Goal: Obtain resource: Obtain resource

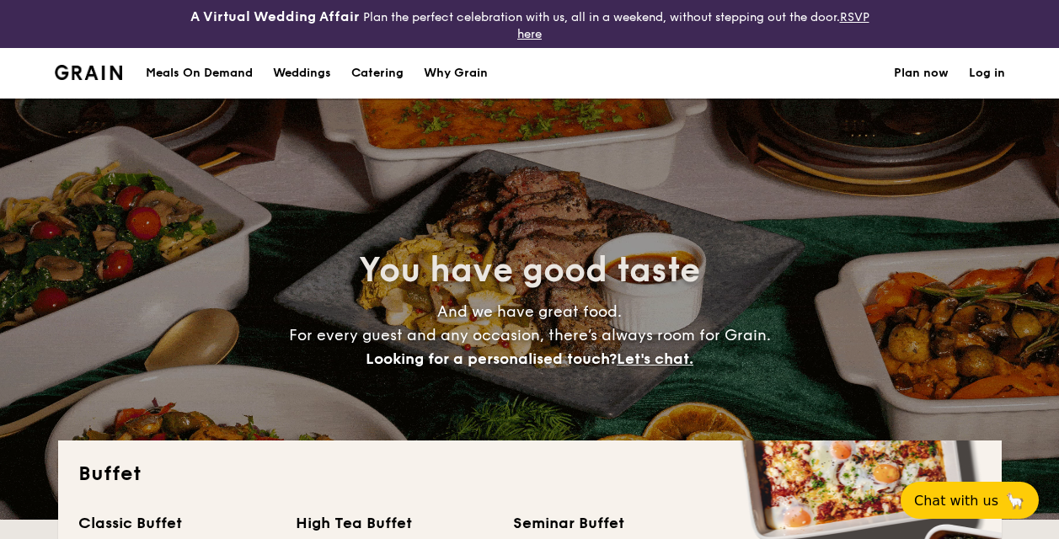
select select
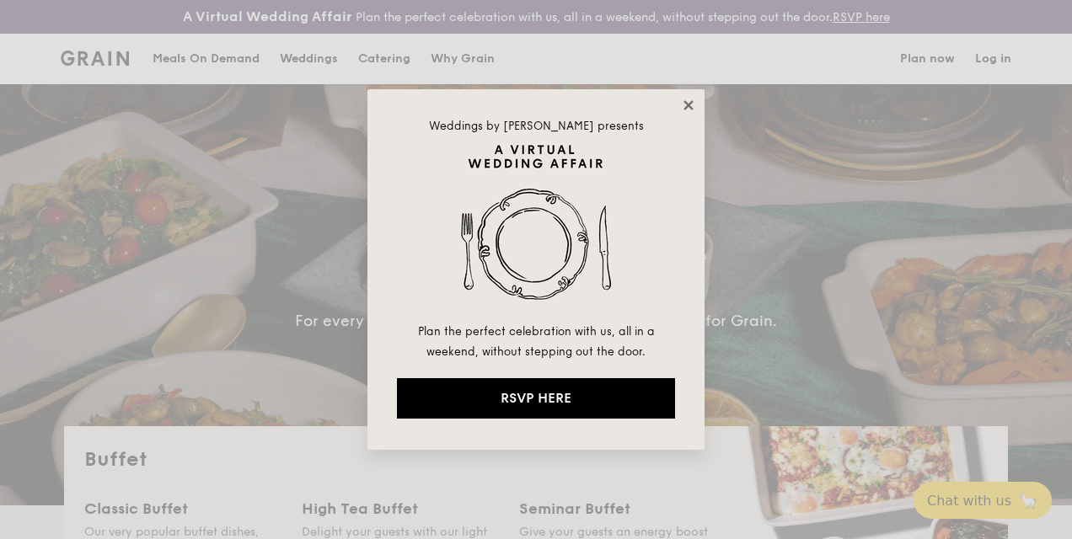
click at [692, 107] on icon at bounding box center [688, 105] width 15 height 15
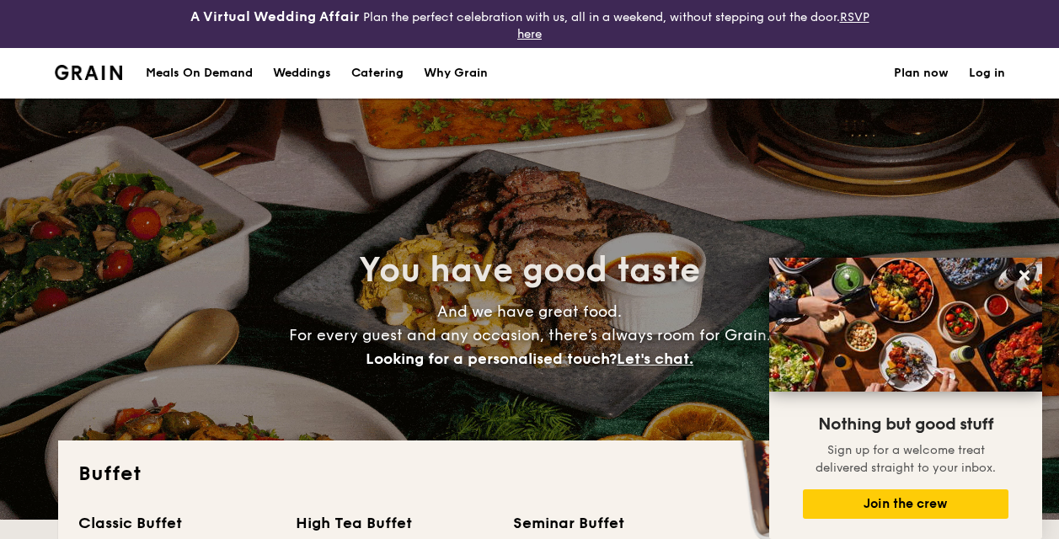
click at [383, 74] on h1 "Catering" at bounding box center [377, 73] width 52 height 51
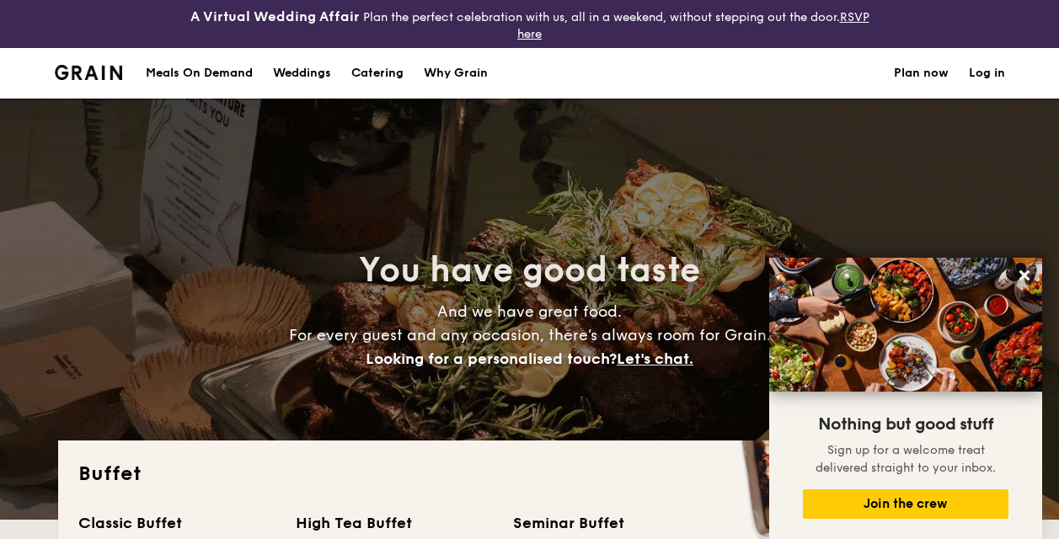
click at [386, 69] on h1 "Catering" at bounding box center [377, 73] width 52 height 51
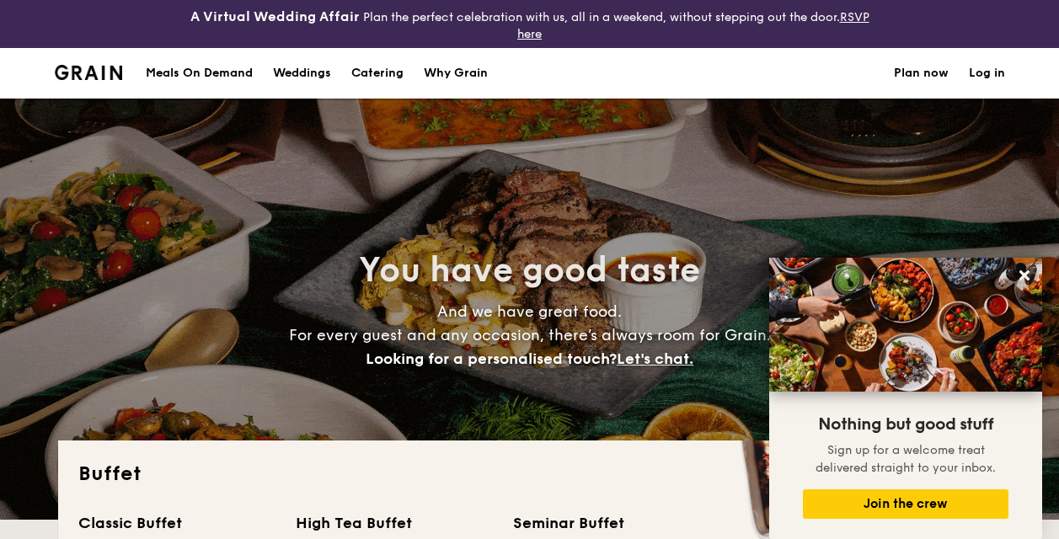
click at [361, 78] on h1 "Catering" at bounding box center [377, 73] width 52 height 51
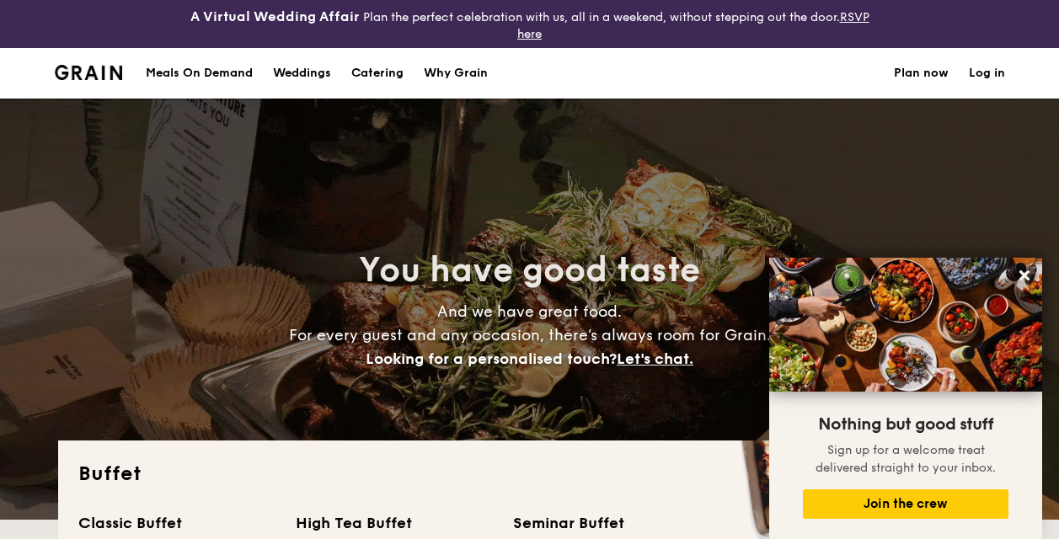
scroll to position [337, 0]
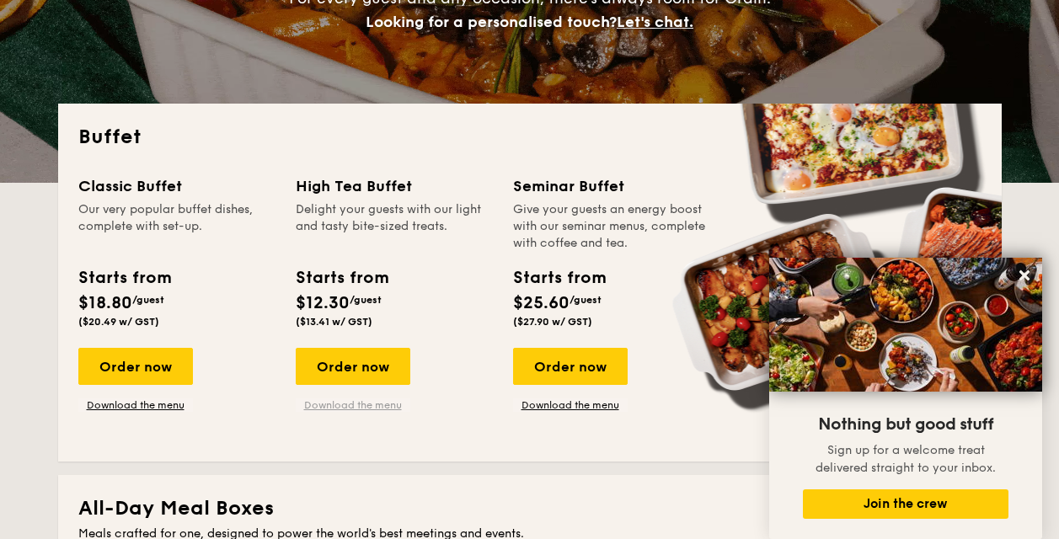
click at [388, 408] on link "Download the menu" at bounding box center [353, 405] width 115 height 13
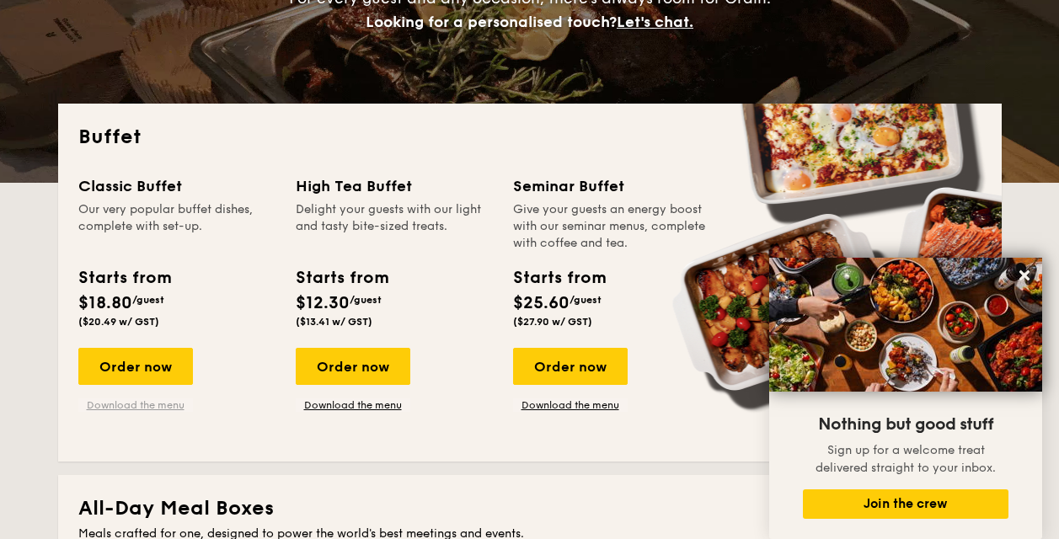
click at [164, 406] on link "Download the menu" at bounding box center [135, 405] width 115 height 13
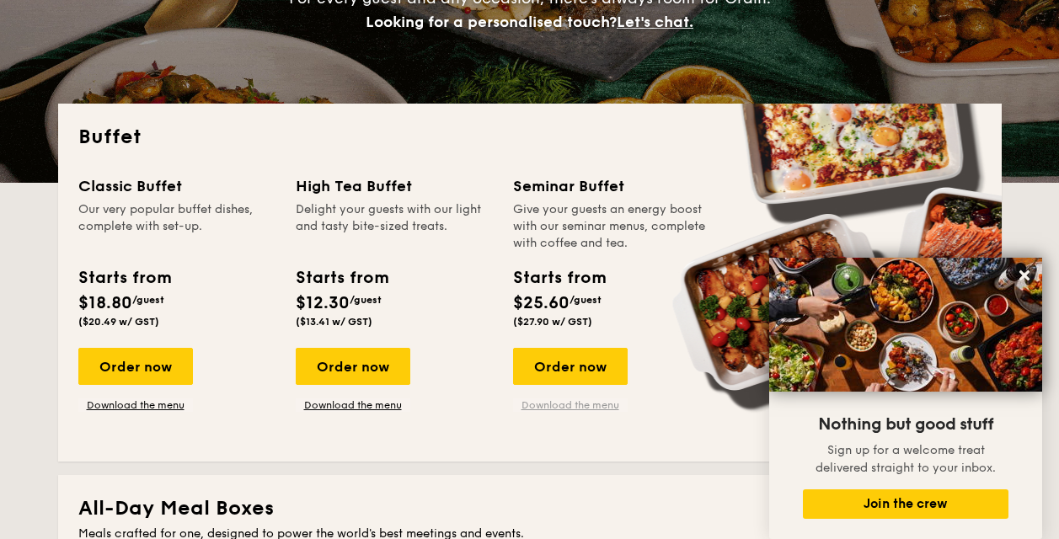
click at [546, 401] on link "Download the menu" at bounding box center [570, 405] width 115 height 13
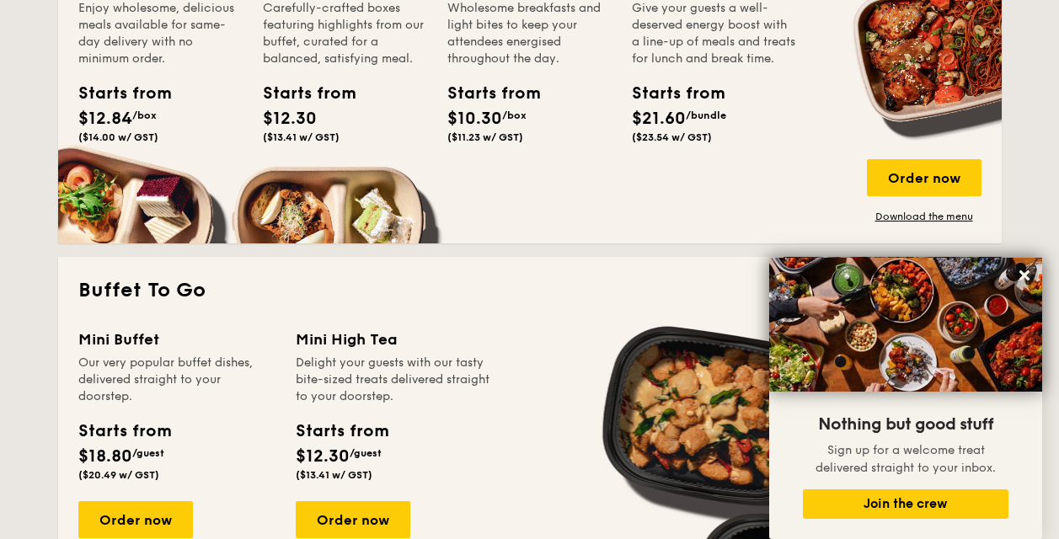
scroll to position [1180, 0]
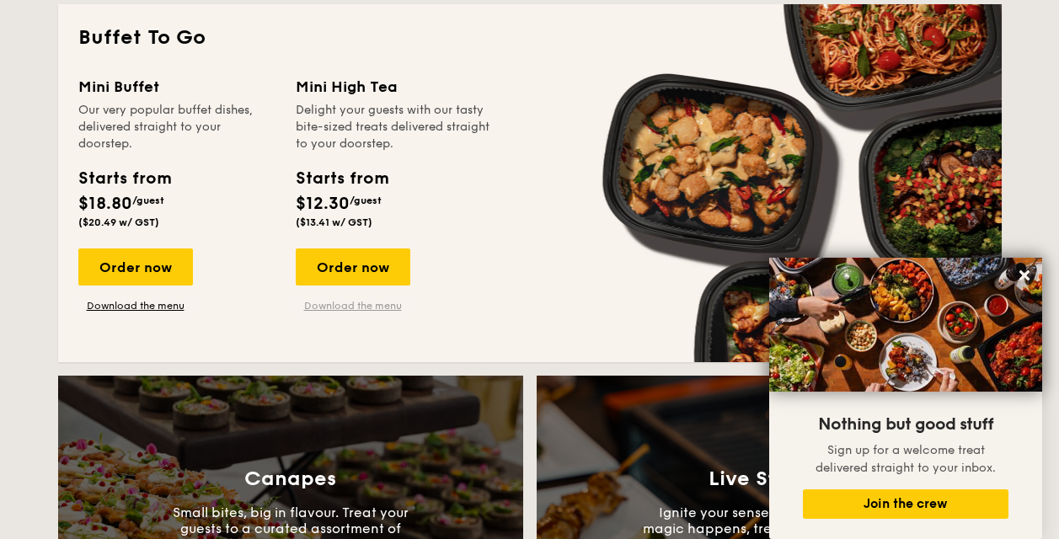
click at [384, 299] on link "Download the menu" at bounding box center [353, 305] width 115 height 13
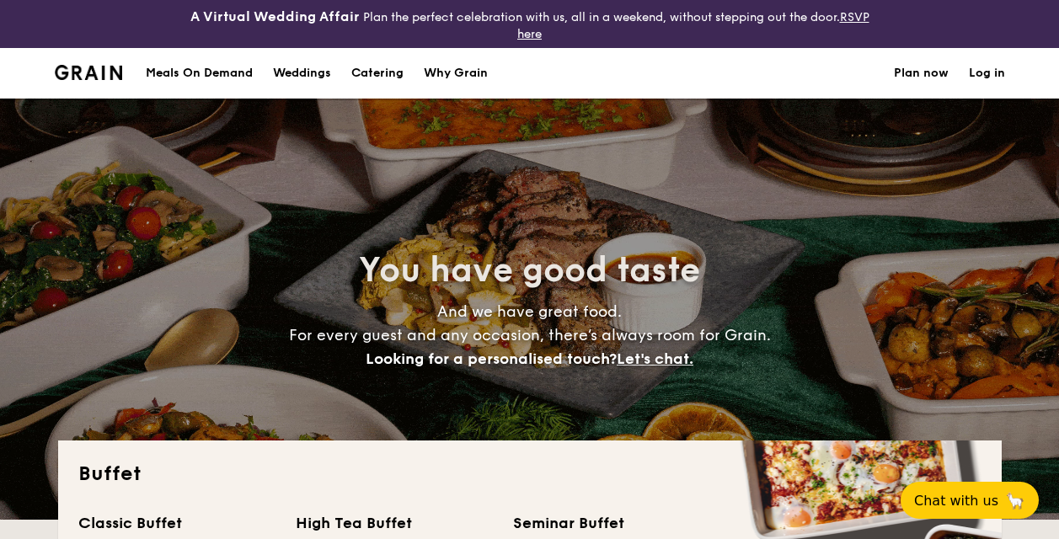
select select
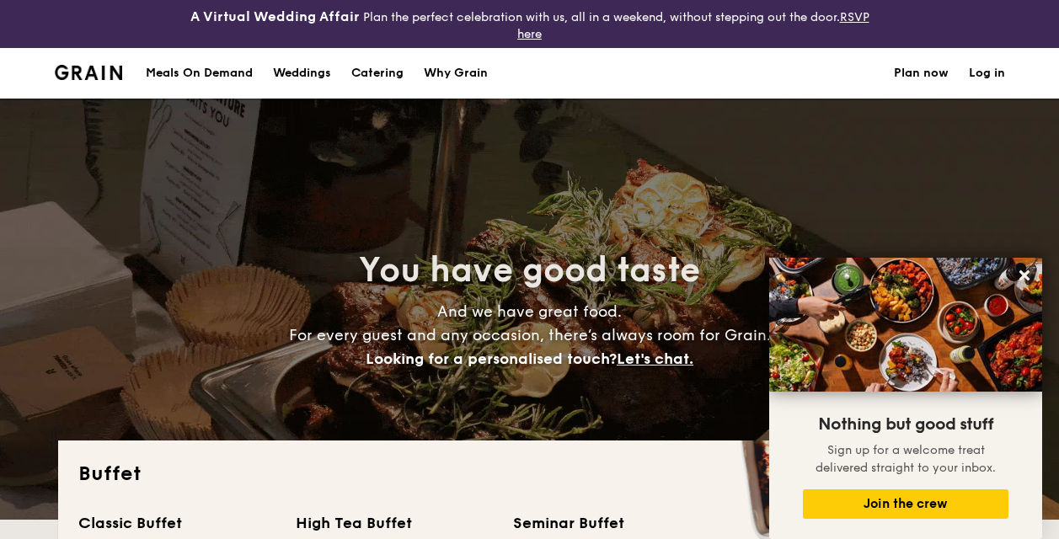
click at [379, 67] on h1 "Catering" at bounding box center [377, 73] width 52 height 51
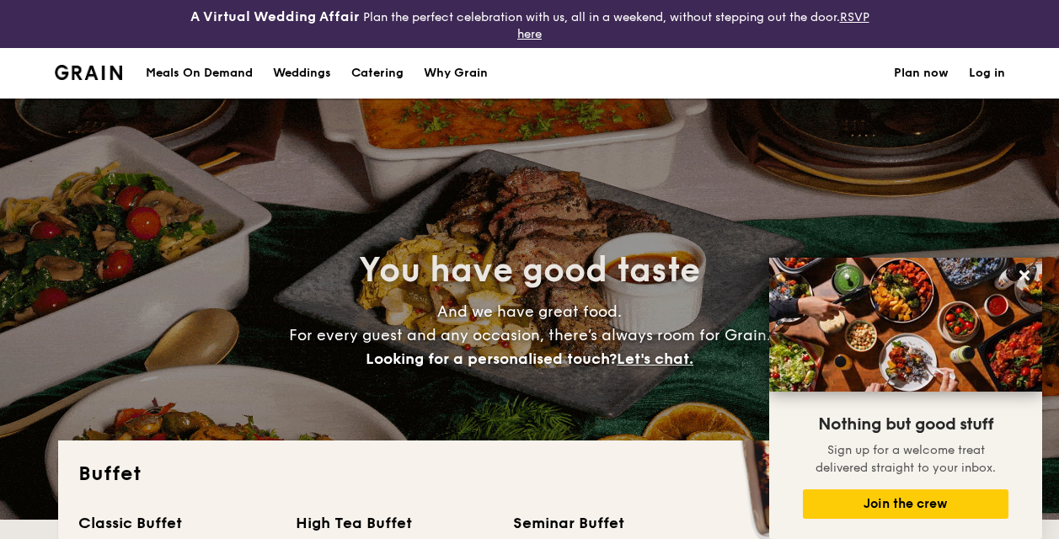
click at [371, 70] on h1 "Catering" at bounding box center [377, 73] width 52 height 51
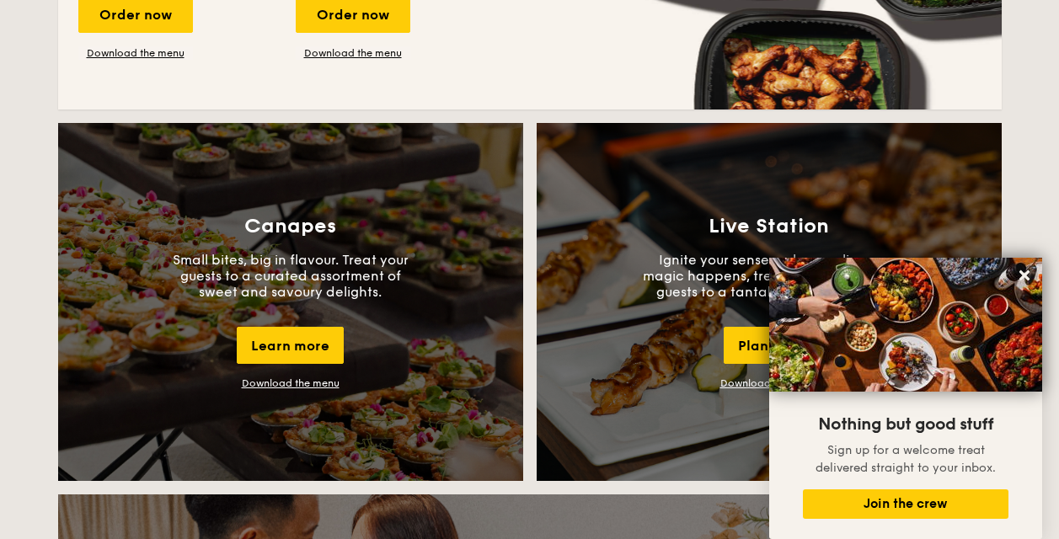
scroll to position [1686, 0]
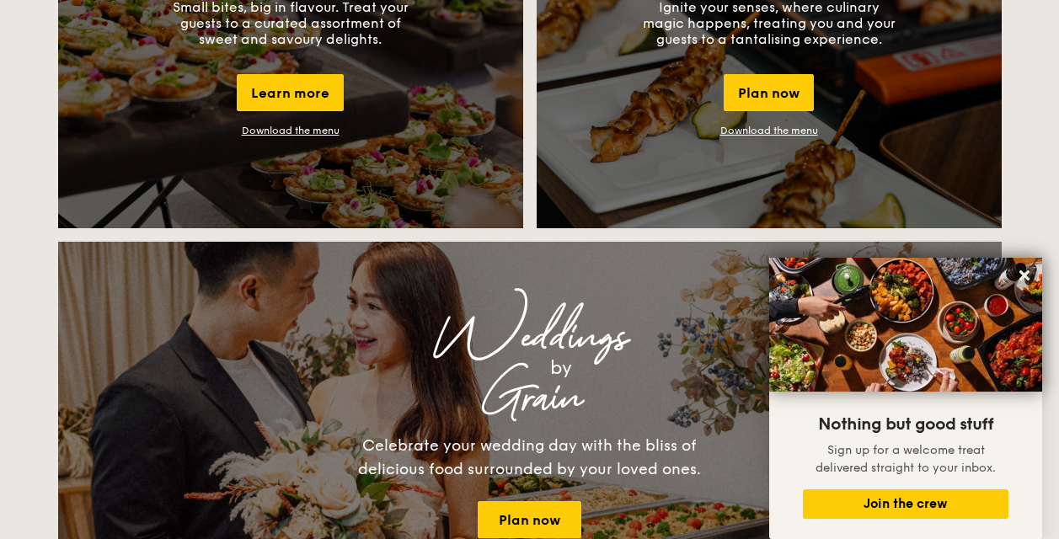
click at [750, 130] on link "Download the menu" at bounding box center [770, 131] width 98 height 12
